Goal: Find specific page/section: Find specific page/section

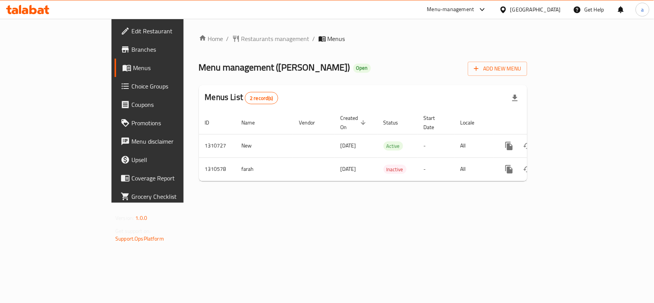
click at [37, 11] on icon at bounding box center [27, 9] width 43 height 9
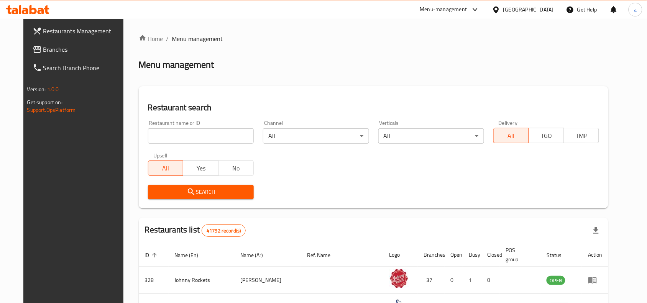
click at [335, 200] on div "Search" at bounding box center [373, 192] width 461 height 23
click at [402, 190] on div "Search" at bounding box center [373, 192] width 461 height 23
